Goal: Information Seeking & Learning: Find specific fact

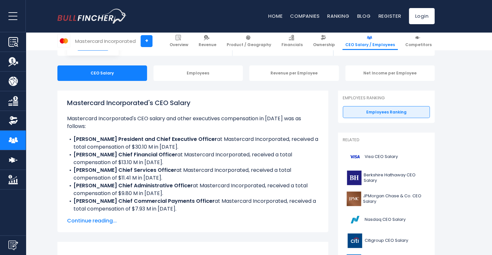
scroll to position [54, 0]
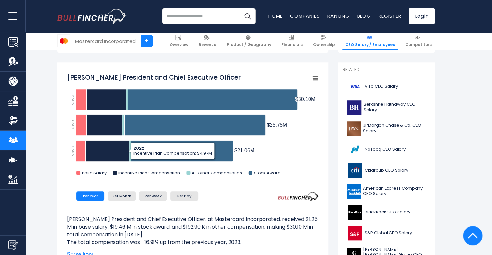
scroll to position [164, 0]
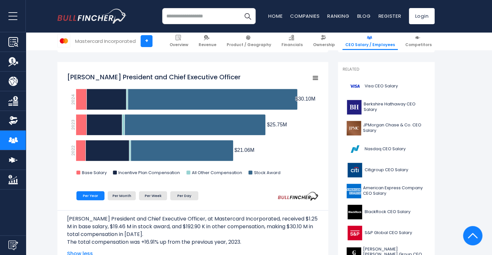
click at [98, 166] on rect "Michael Miebach President and Chief Executive Officer" at bounding box center [193, 125] width 252 height 113
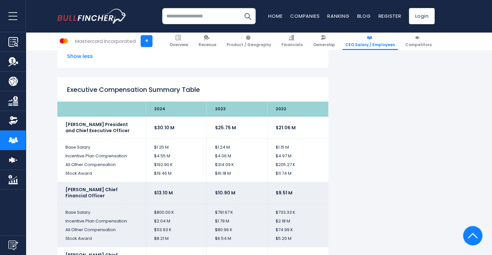
scroll to position [1205, 0]
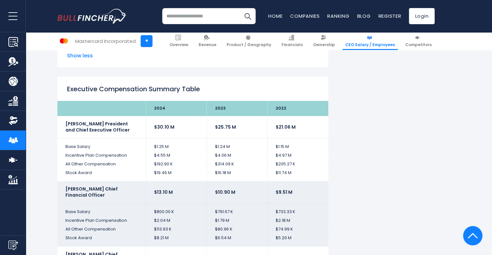
click at [227, 190] on b "$10.90 M" at bounding box center [225, 192] width 20 height 6
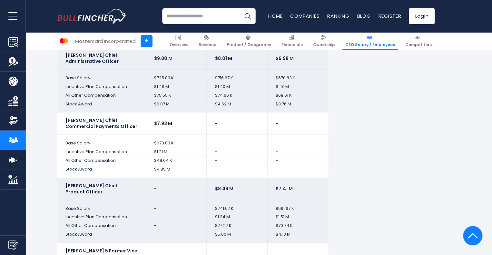
scroll to position [1469, 0]
click at [227, 190] on td "$8.46 M" at bounding box center [237, 190] width 61 height 22
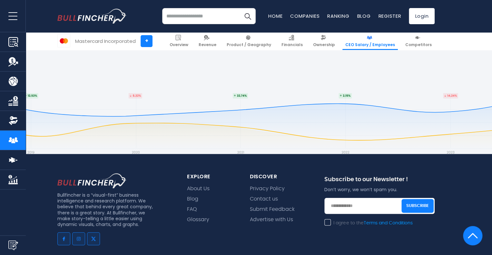
scroll to position [2034, 0]
